Goal: Task Accomplishment & Management: Use online tool/utility

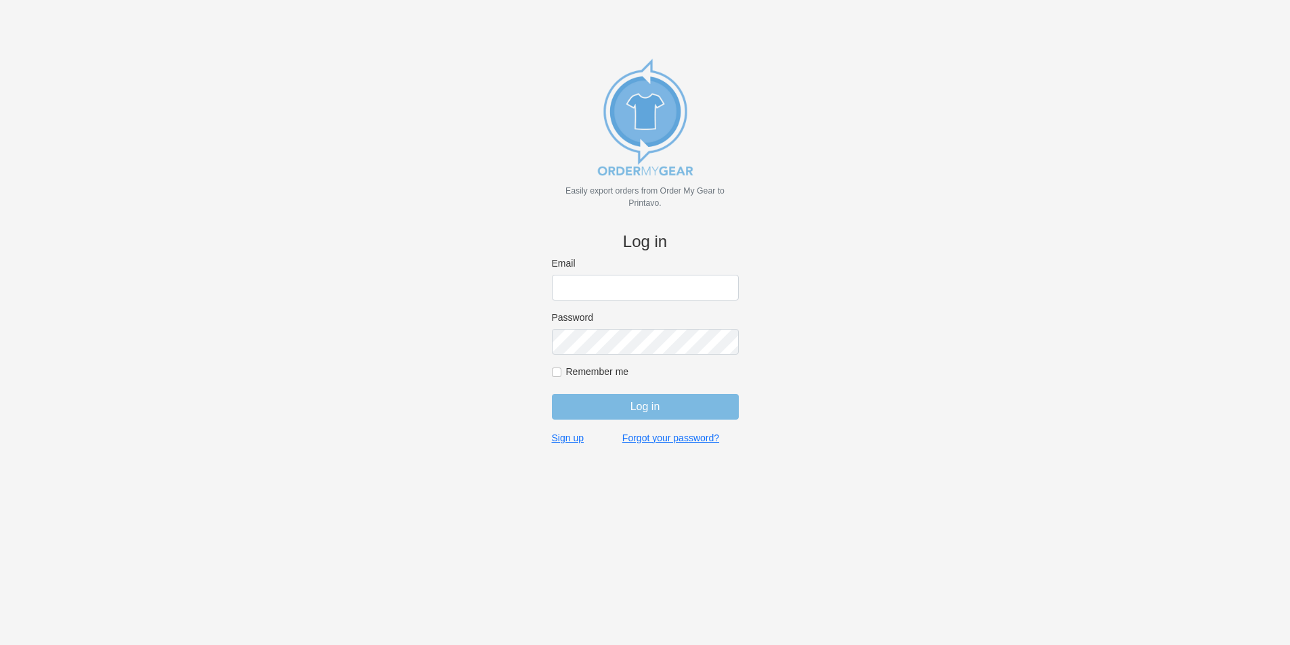
type input "jordan@jimsclothing.com"
click at [666, 405] on input "Log in" at bounding box center [645, 407] width 187 height 26
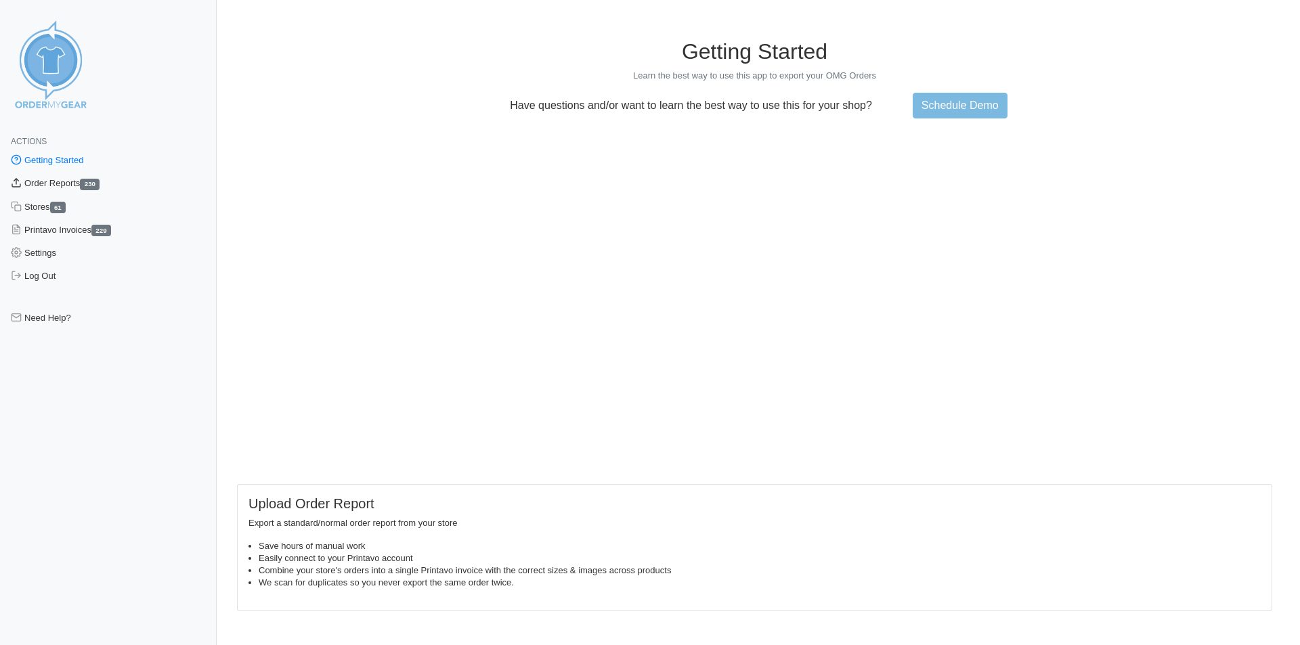
click at [80, 184] on link "Order Reports 230" at bounding box center [108, 183] width 217 height 23
